Goal: Transaction & Acquisition: Purchase product/service

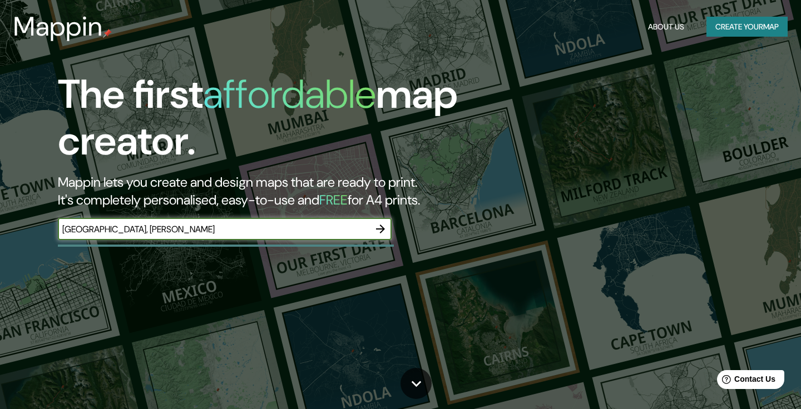
type input "[GEOGRAPHIC_DATA], [PERSON_NAME]"
click at [389, 228] on button "button" at bounding box center [380, 229] width 22 height 22
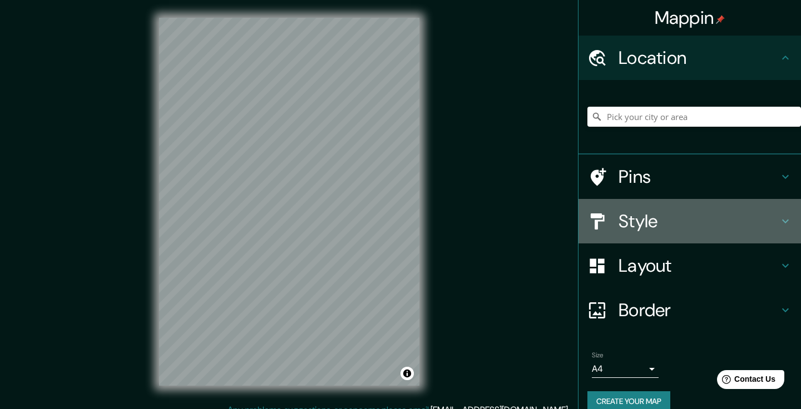
click at [659, 216] on h4 "Style" at bounding box center [698, 221] width 160 height 22
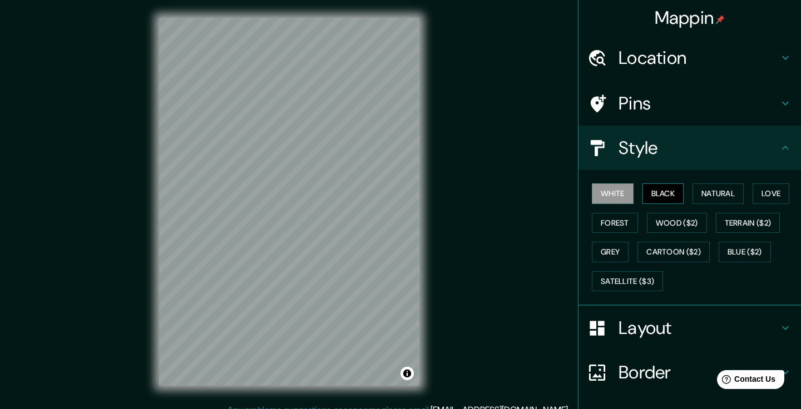
click at [658, 192] on button "Black" at bounding box center [663, 193] width 42 height 21
click at [711, 192] on button "Natural" at bounding box center [717, 193] width 51 height 21
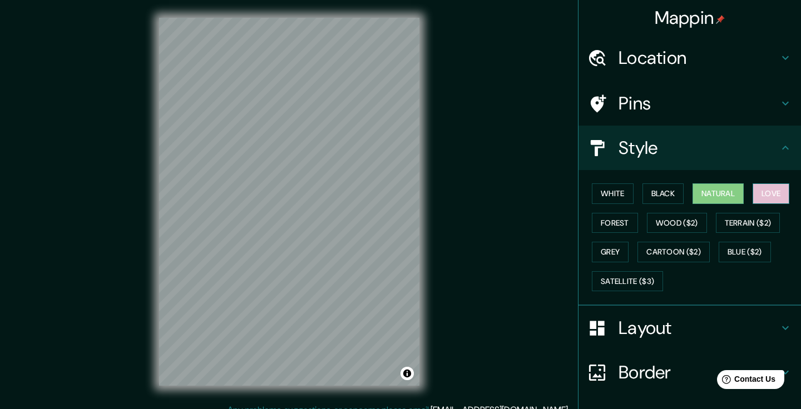
click at [771, 196] on button "Love" at bounding box center [770, 193] width 37 height 21
click at [620, 222] on button "Forest" at bounding box center [615, 223] width 46 height 21
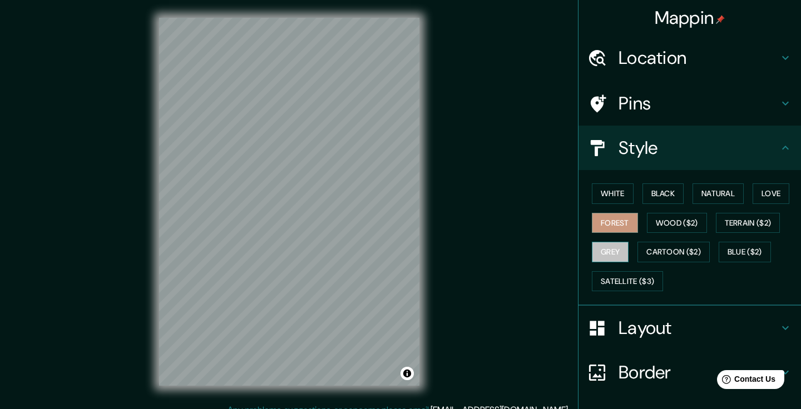
click at [613, 247] on button "Grey" at bounding box center [610, 252] width 37 height 21
click at [666, 230] on button "Wood ($2)" at bounding box center [677, 223] width 60 height 21
click at [624, 246] on button "Grey" at bounding box center [610, 252] width 37 height 21
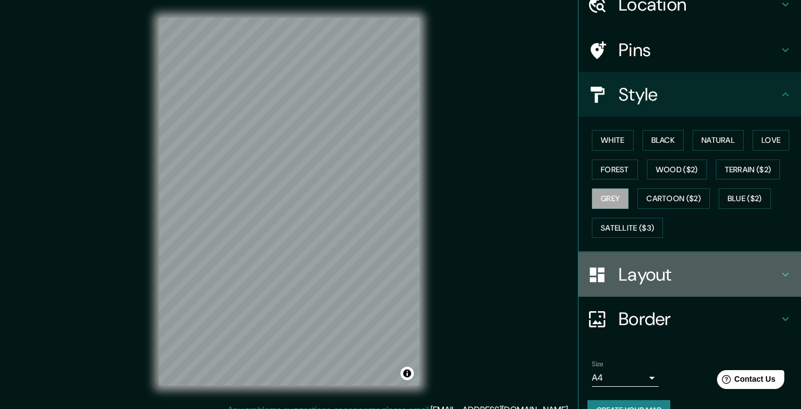
click at [637, 272] on h4 "Layout" at bounding box center [698, 275] width 160 height 22
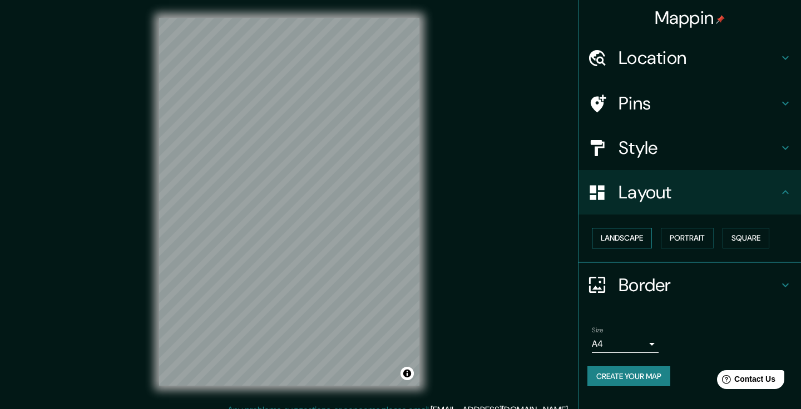
click at [639, 234] on button "Landscape" at bounding box center [622, 238] width 60 height 21
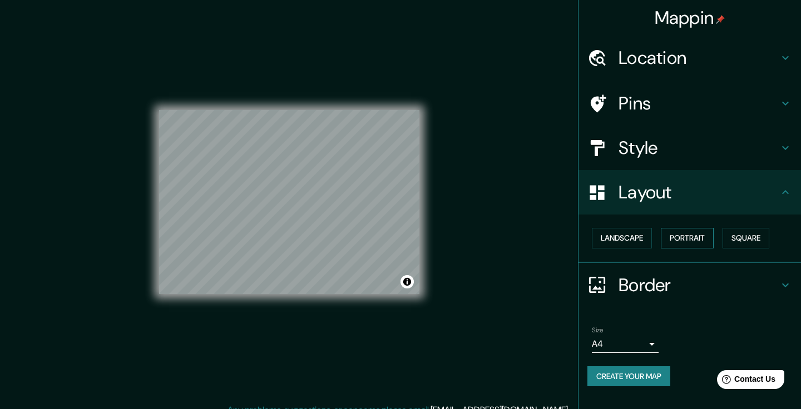
click at [696, 241] on button "Portrait" at bounding box center [687, 238] width 53 height 21
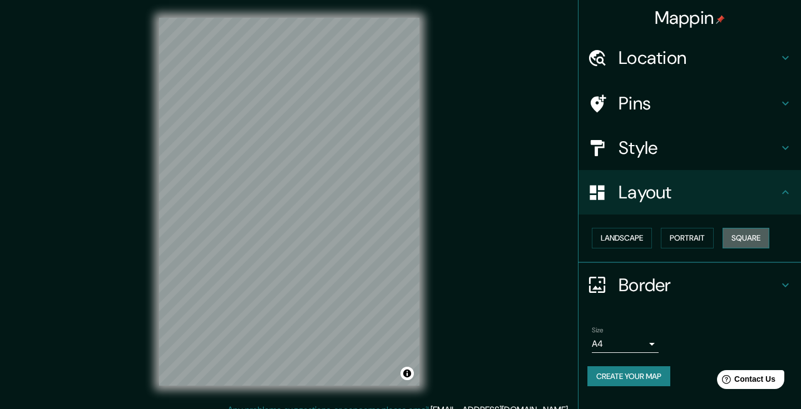
click at [753, 234] on button "Square" at bounding box center [745, 238] width 47 height 21
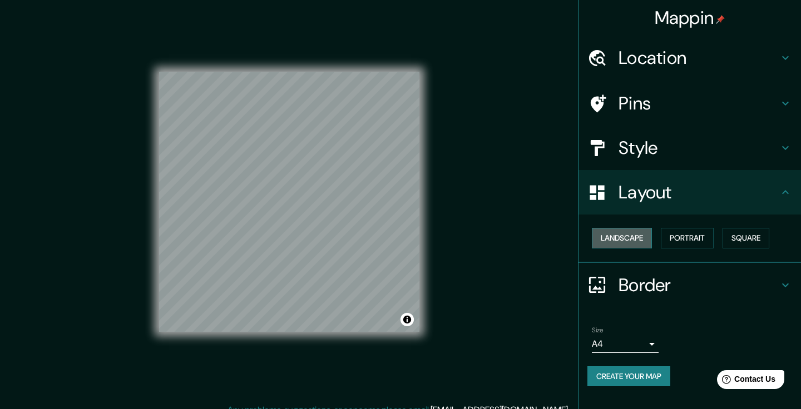
click at [645, 238] on button "Landscape" at bounding box center [622, 238] width 60 height 21
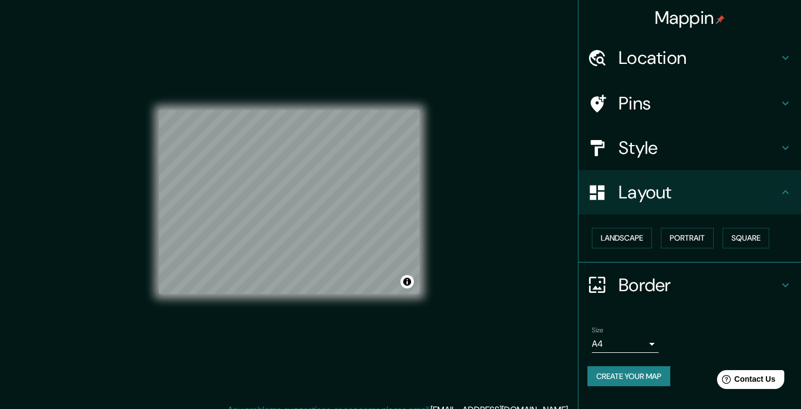
click at [673, 133] on div "Style" at bounding box center [689, 148] width 222 height 44
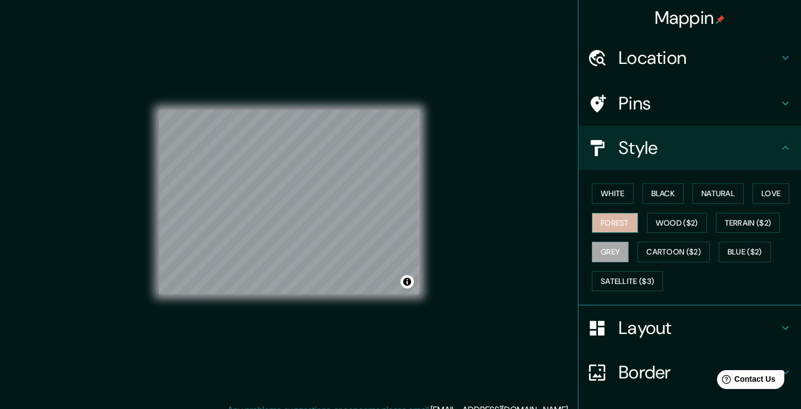
click at [620, 217] on button "Forest" at bounding box center [615, 223] width 46 height 21
click at [660, 57] on h4 "Location" at bounding box center [698, 58] width 160 height 22
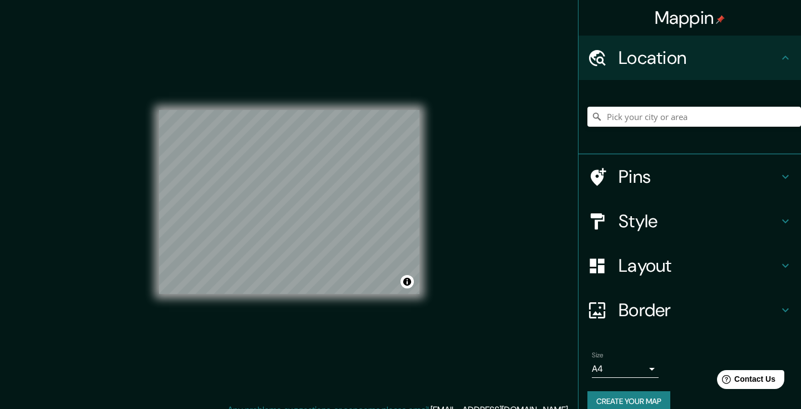
click at [653, 188] on div "Pins" at bounding box center [689, 177] width 222 height 44
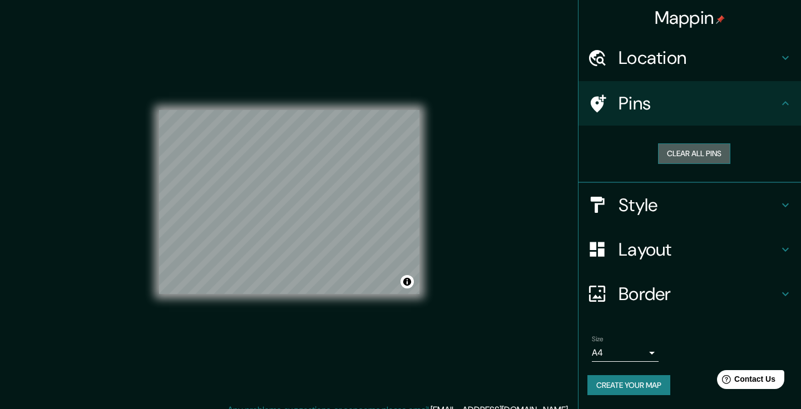
click at [681, 152] on button "Clear all pins" at bounding box center [694, 153] width 72 height 21
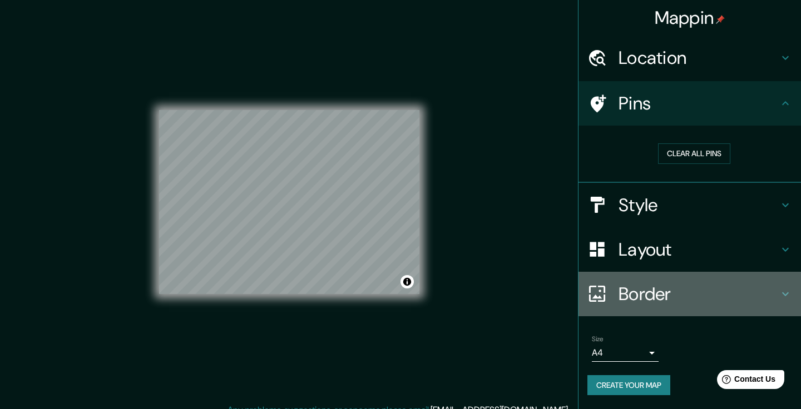
click at [642, 283] on h4 "Border" at bounding box center [698, 294] width 160 height 22
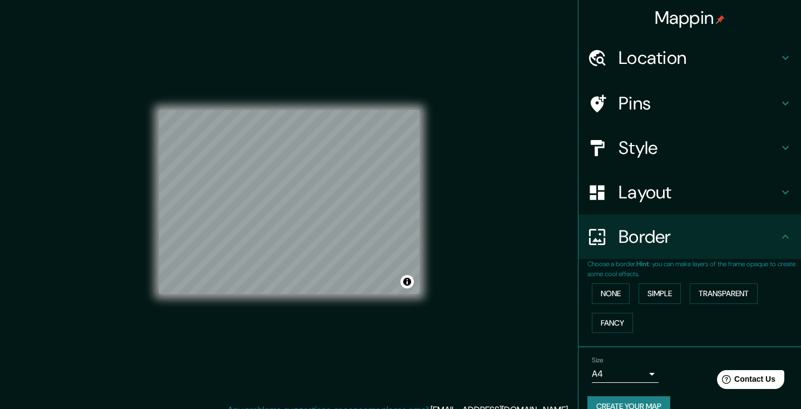
scroll to position [4, 0]
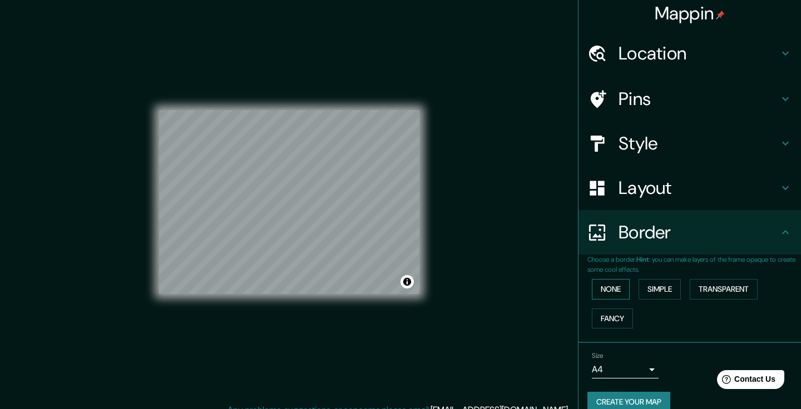
click at [621, 284] on button "None" at bounding box center [611, 289] width 38 height 21
click at [659, 283] on button "Simple" at bounding box center [659, 289] width 42 height 21
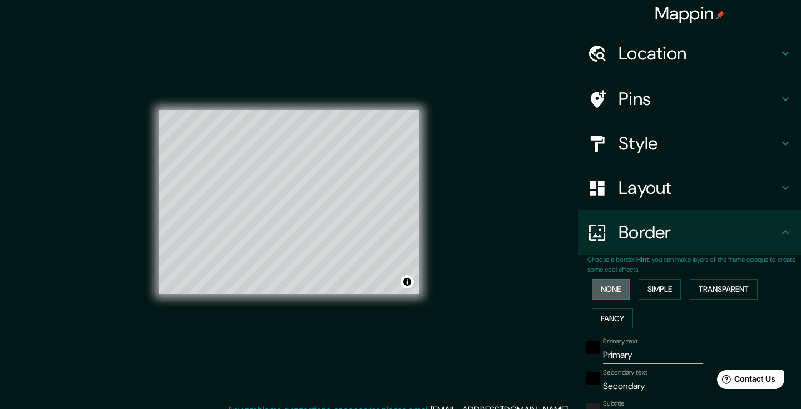
click at [616, 284] on button "None" at bounding box center [611, 289] width 38 height 21
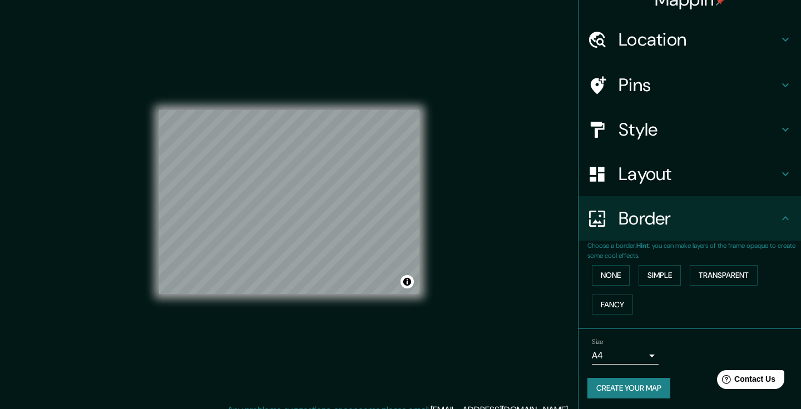
scroll to position [17, 0]
click at [625, 350] on body "Mappin Location Pins Style Layout Border Choose a border. Hint : you can make l…" at bounding box center [400, 204] width 801 height 409
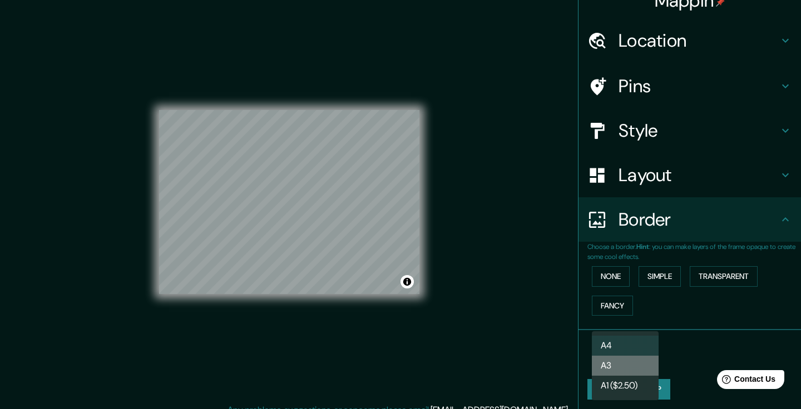
click at [623, 364] on li "A3" at bounding box center [625, 366] width 67 height 20
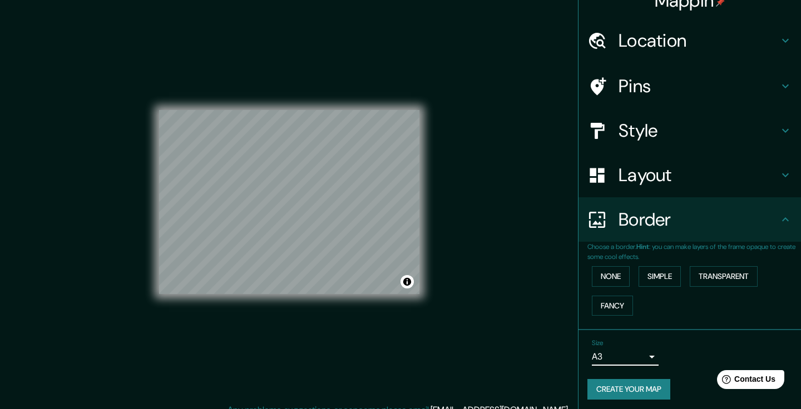
click at [625, 355] on body "Mappin Location Pins Style Layout Border Choose a border. Hint : you can make l…" at bounding box center [400, 204] width 801 height 409
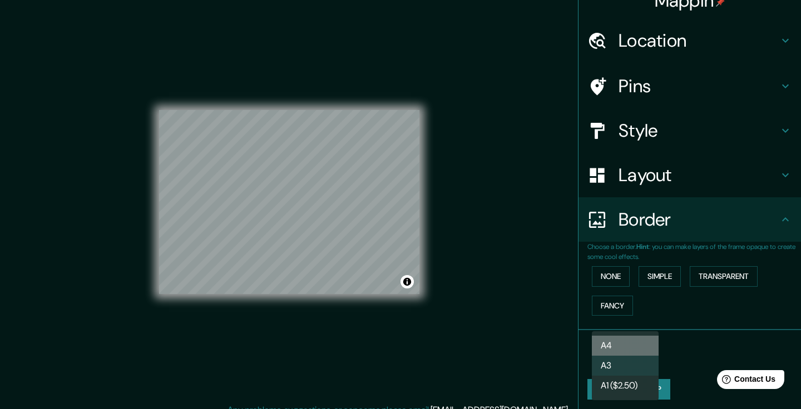
click at [625, 346] on li "A4" at bounding box center [625, 346] width 67 height 20
type input "single"
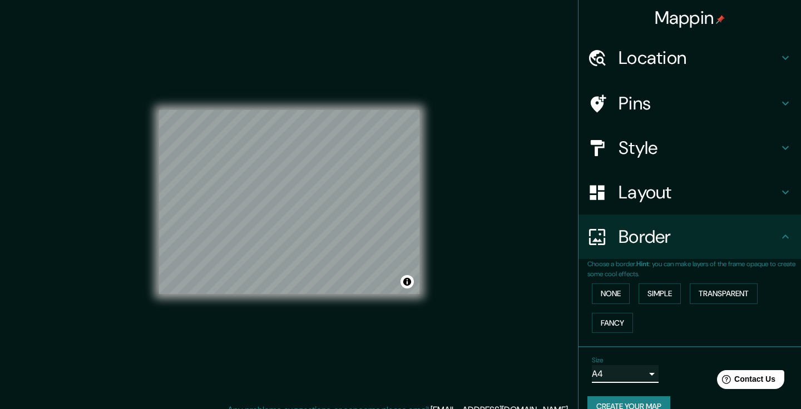
scroll to position [0, 0]
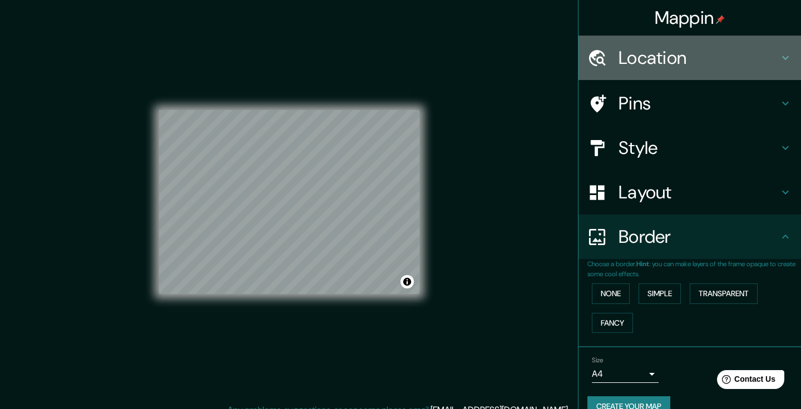
click at [664, 61] on h4 "Location" at bounding box center [698, 58] width 160 height 22
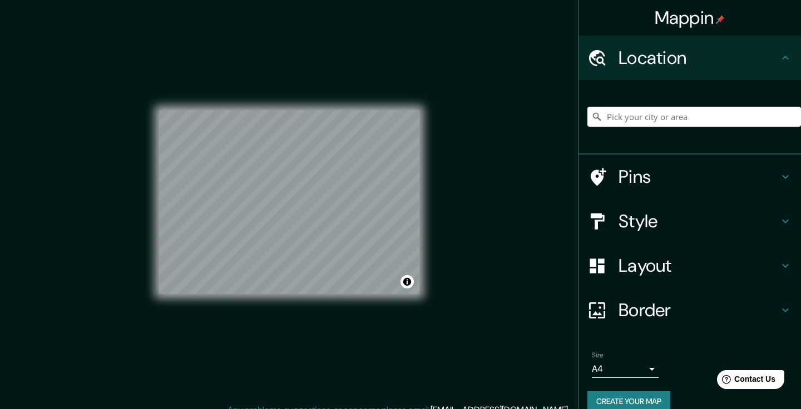
click at [664, 61] on h4 "Location" at bounding box center [698, 58] width 160 height 22
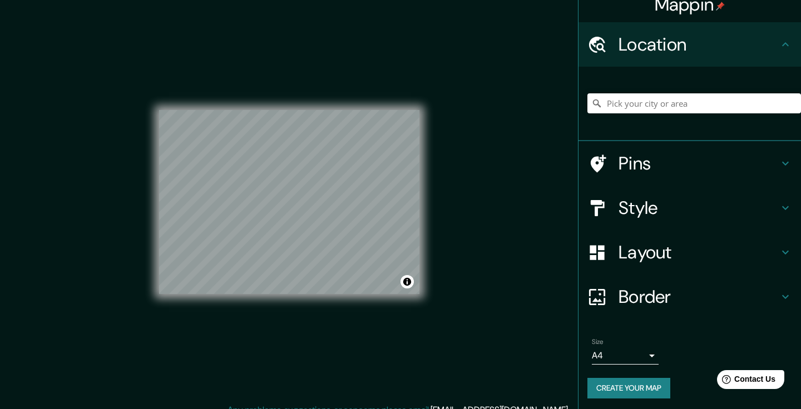
scroll to position [13, 0]
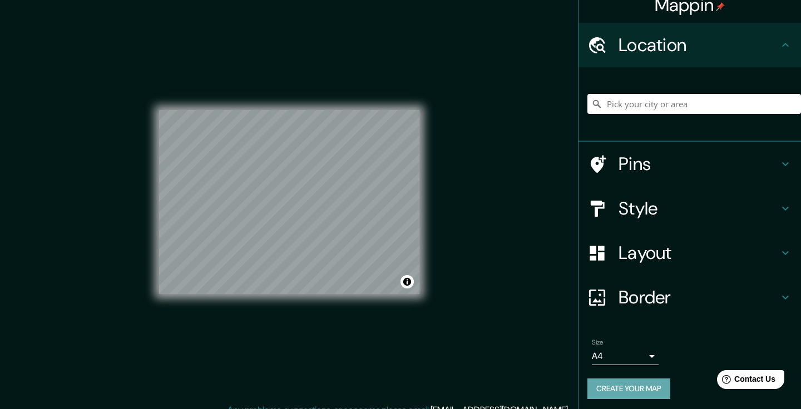
click at [644, 389] on button "Create your map" at bounding box center [628, 389] width 83 height 21
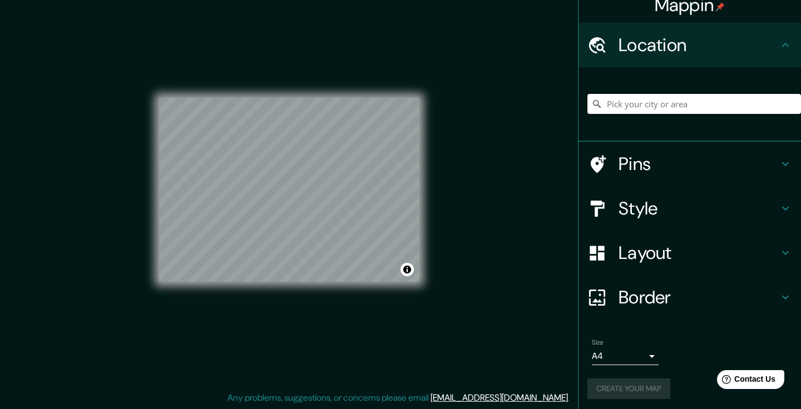
scroll to position [12, 0]
click at [629, 381] on div "Create your map" at bounding box center [689, 389] width 205 height 21
click at [664, 210] on h4 "Style" at bounding box center [698, 208] width 160 height 22
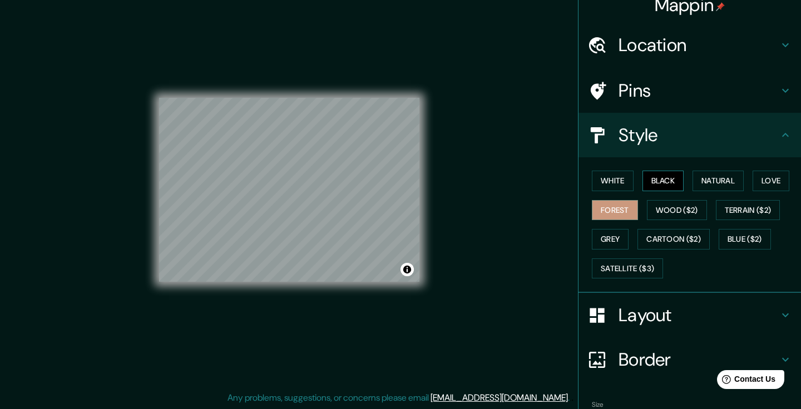
click at [668, 180] on button "Black" at bounding box center [663, 181] width 42 height 21
click at [721, 181] on button "Natural" at bounding box center [717, 181] width 51 height 21
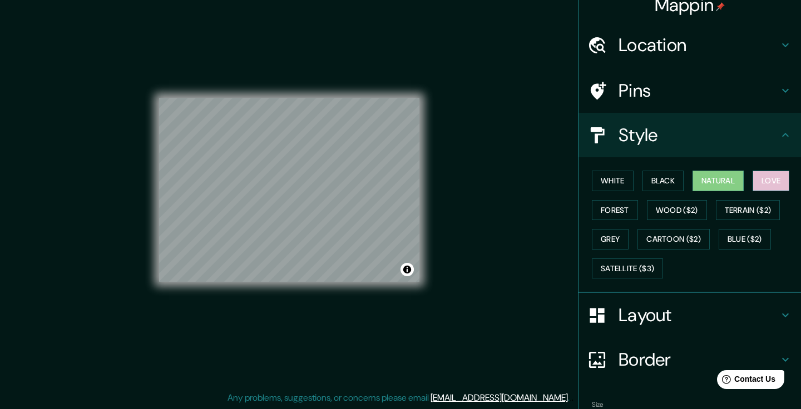
click at [766, 181] on button "Love" at bounding box center [770, 181] width 37 height 21
click at [620, 174] on button "White" at bounding box center [613, 181] width 42 height 21
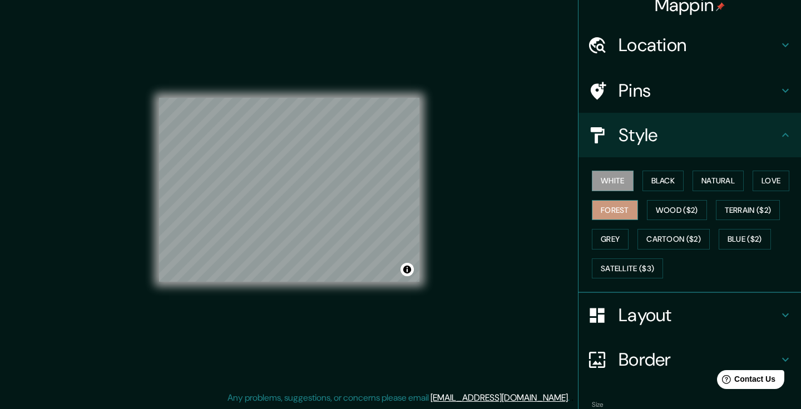
click at [625, 213] on button "Forest" at bounding box center [615, 210] width 46 height 21
